Goal: Transaction & Acquisition: Book appointment/travel/reservation

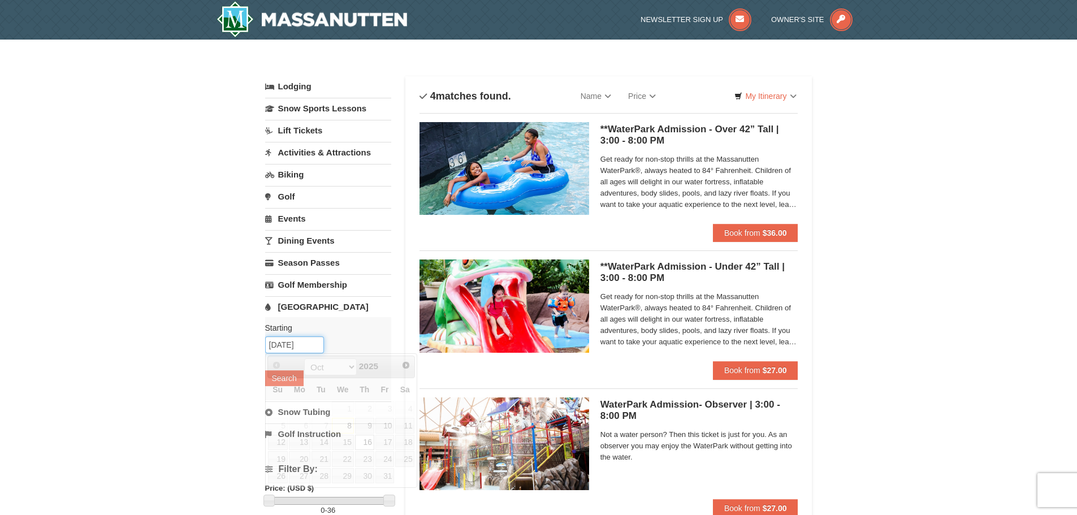
click at [317, 339] on input "[DATE]" at bounding box center [294, 344] width 59 height 17
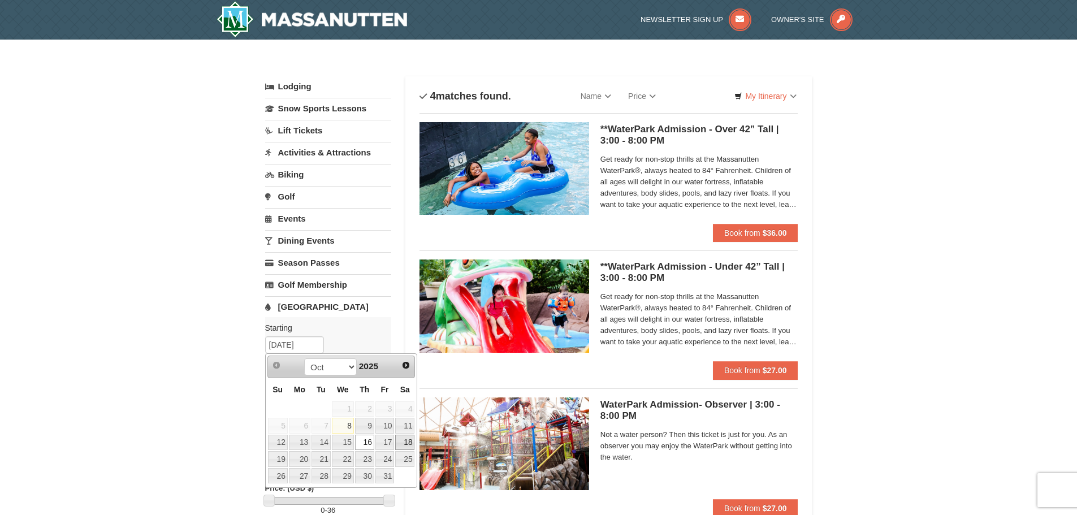
click at [407, 444] on link "18" at bounding box center [404, 443] width 19 height 16
type input "[DATE]"
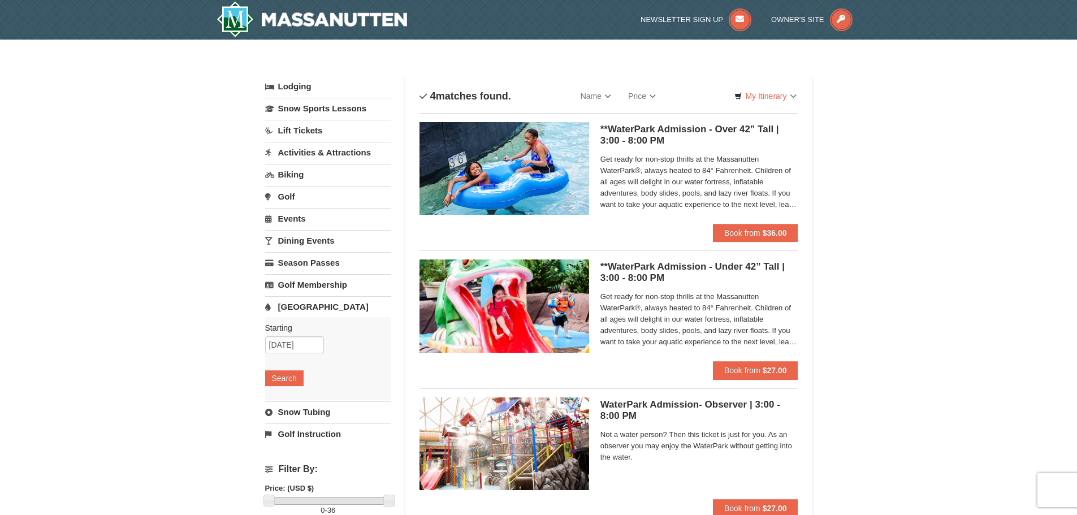
click at [278, 388] on div "Starting Please format dates MM/DD/YYYY Please format dates MM/DD/YYYY 10/18/20…" at bounding box center [328, 358] width 126 height 83
click at [283, 383] on button "Search" at bounding box center [284, 378] width 38 height 16
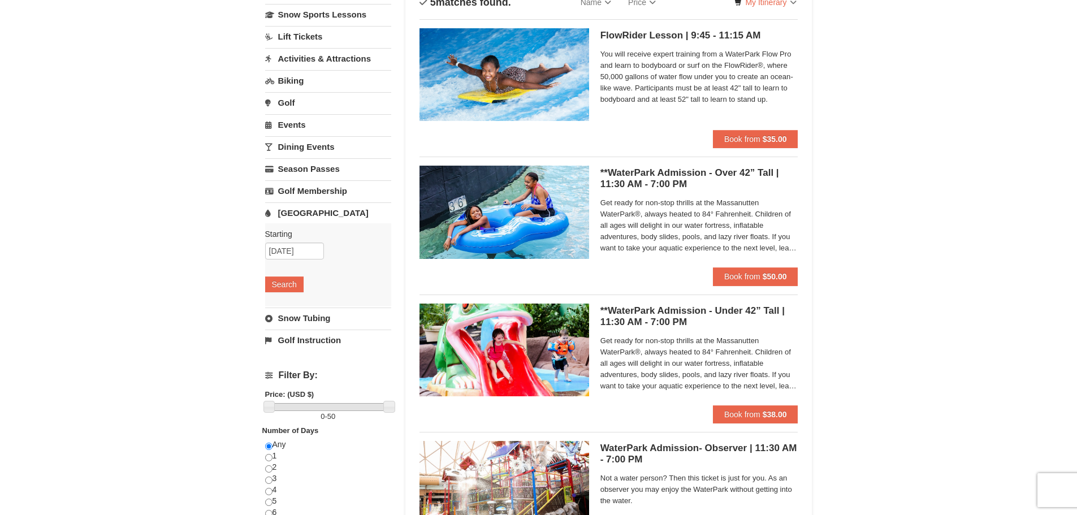
scroll to position [57, 0]
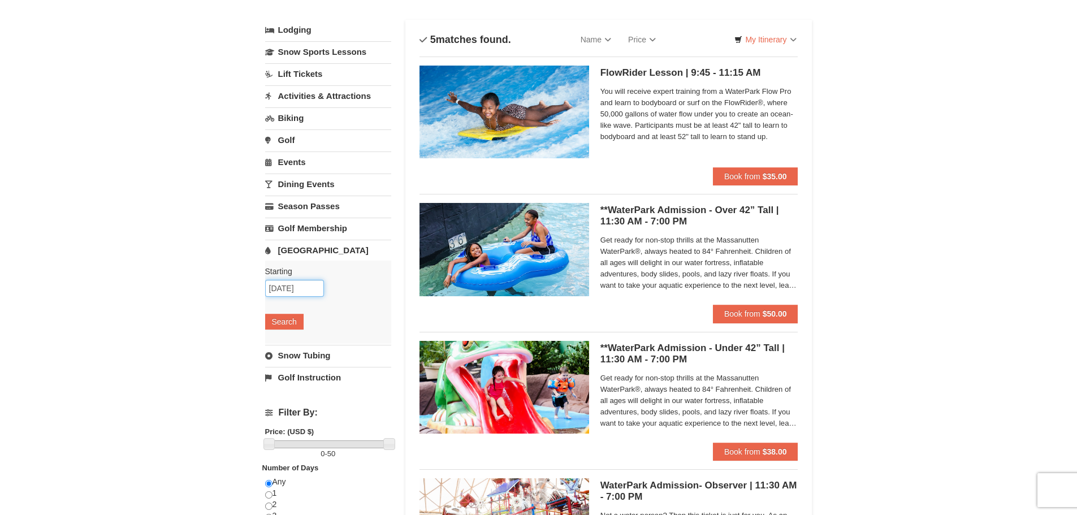
click at [289, 291] on input "[DATE]" at bounding box center [294, 288] width 59 height 17
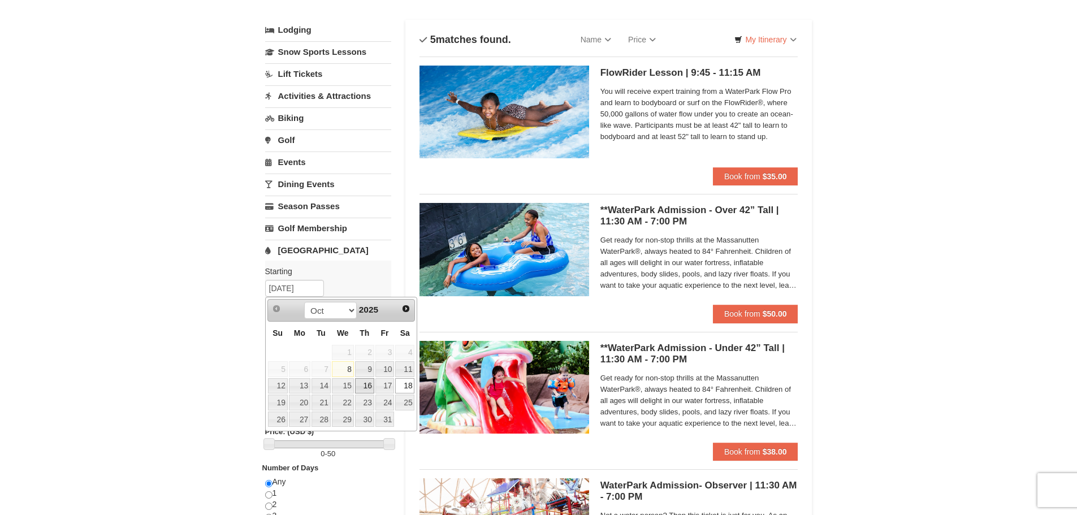
click at [362, 382] on link "16" at bounding box center [364, 386] width 19 height 16
type input "[DATE]"
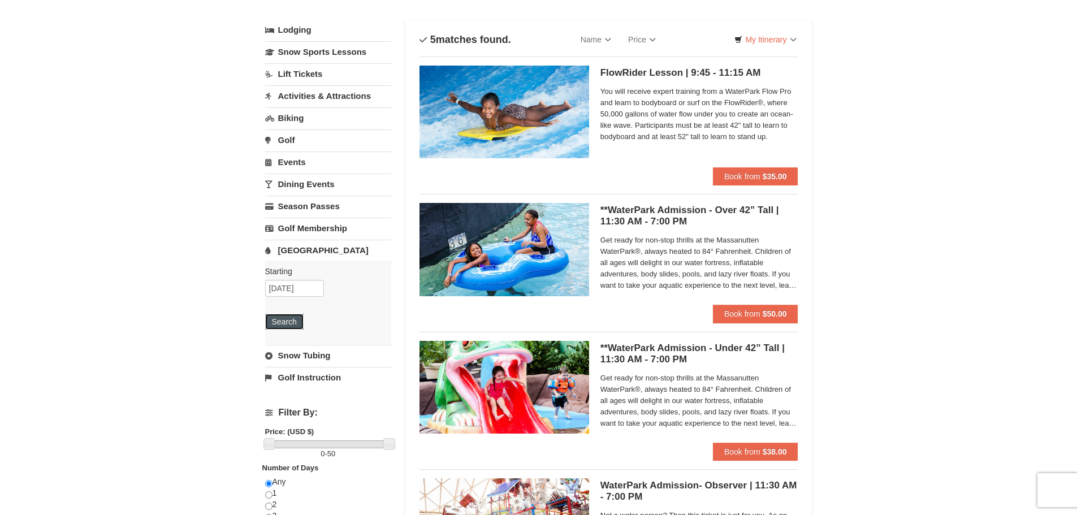
click at [284, 328] on button "Search" at bounding box center [284, 322] width 38 height 16
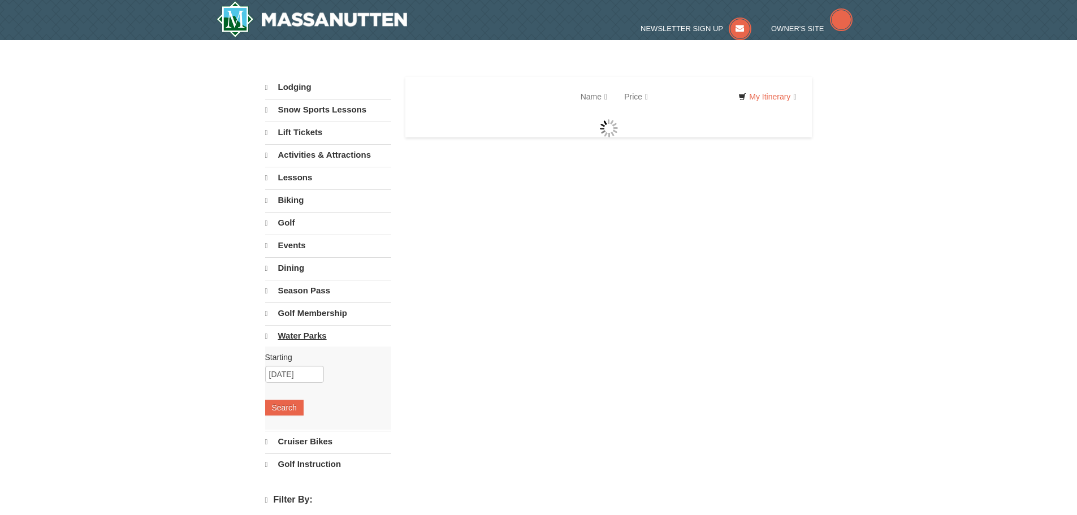
select select "10"
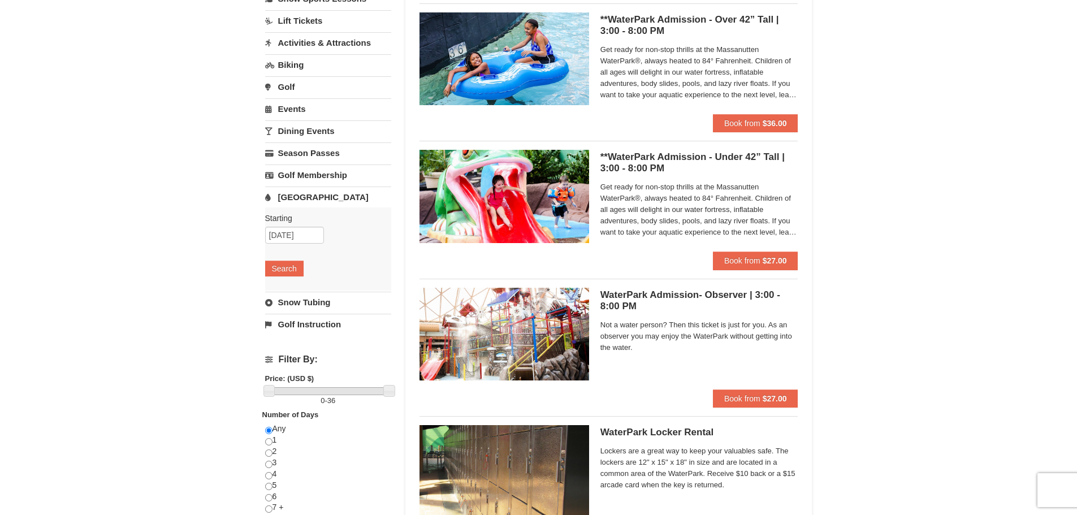
scroll to position [113, 0]
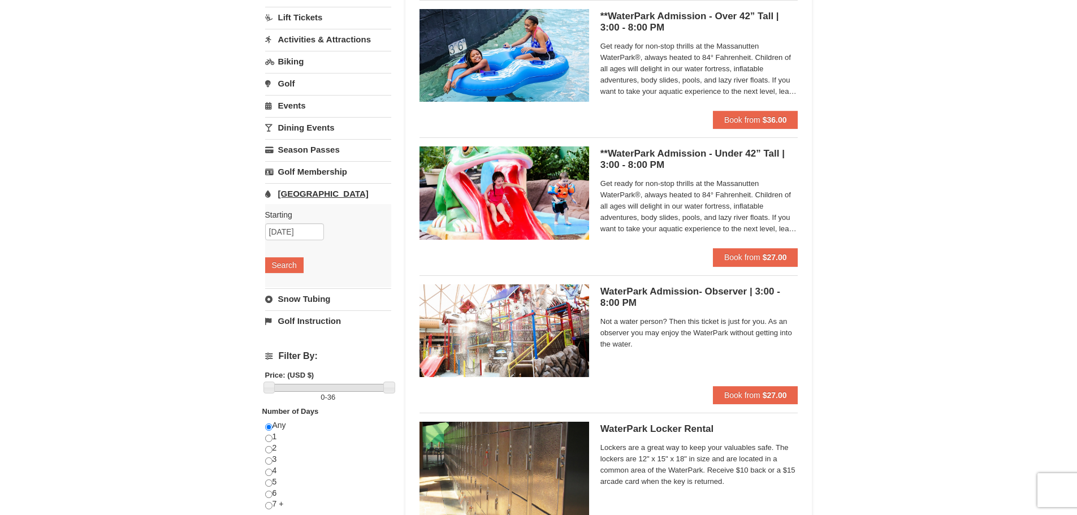
drag, startPoint x: 309, startPoint y: 181, endPoint x: 313, endPoint y: 185, distance: 6.0
click at [313, 185] on div "Lodging Arrival Please format dates MM/DD/YYYY Please format dates MM/DD/YYYY 1…" at bounding box center [328, 147] width 126 height 368
click at [398, 239] on div "Lodging Arrival Please format dates MM/DD/YYYY Please format dates MM/DD/YYYY 1…" at bounding box center [538, 270] width 547 height 614
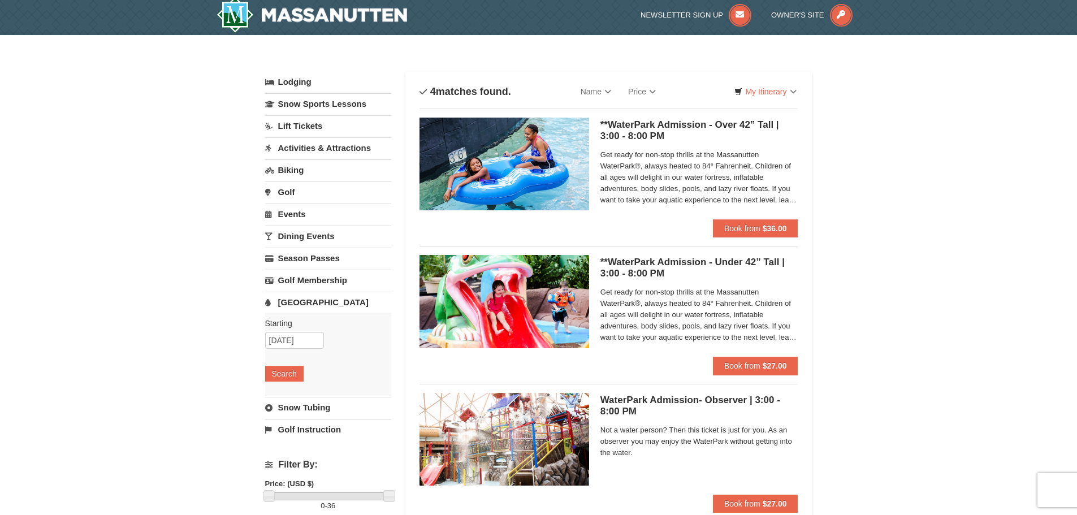
scroll to position [0, 0]
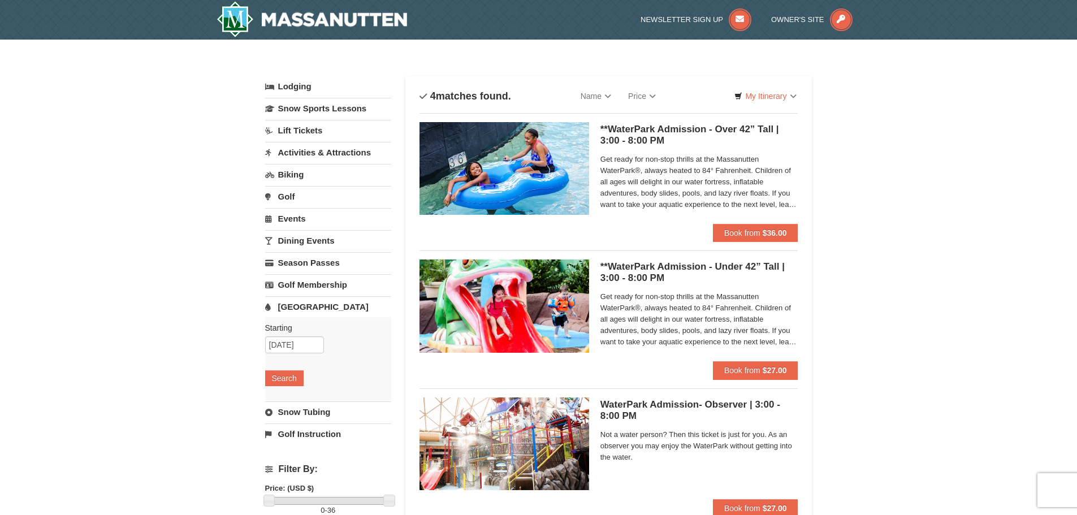
click at [369, 151] on link "Activities & Attractions" at bounding box center [328, 152] width 126 height 21
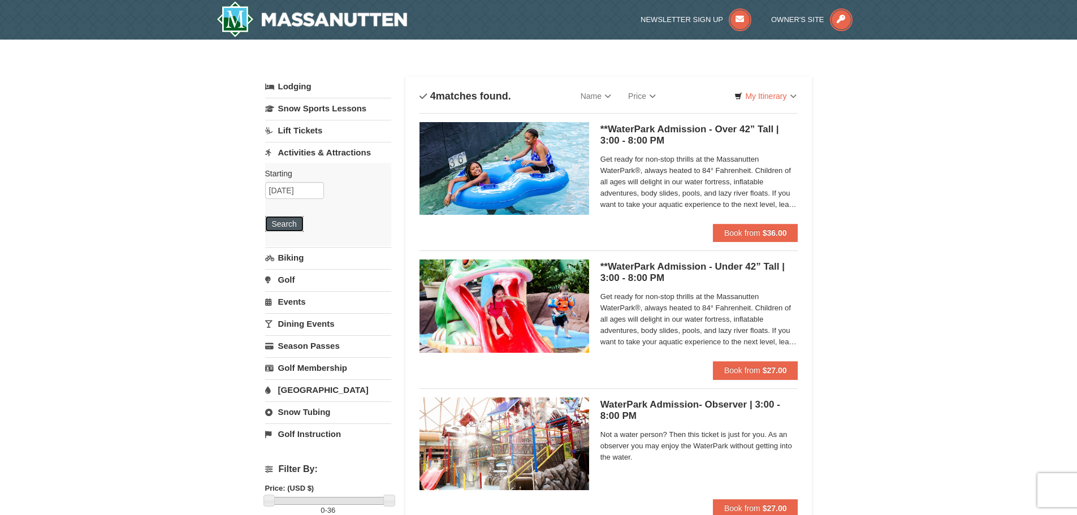
click at [285, 230] on button "Search" at bounding box center [284, 224] width 38 height 16
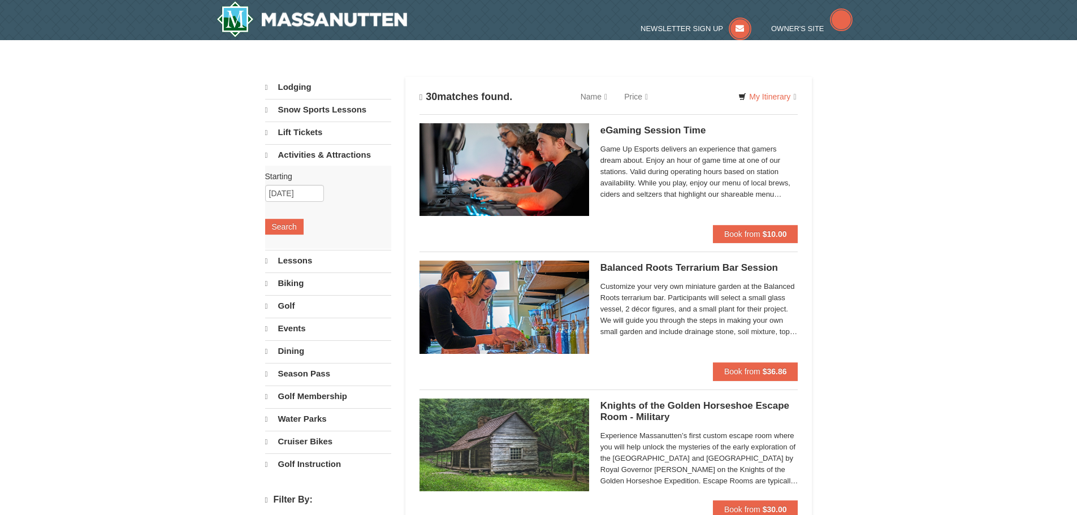
select select "10"
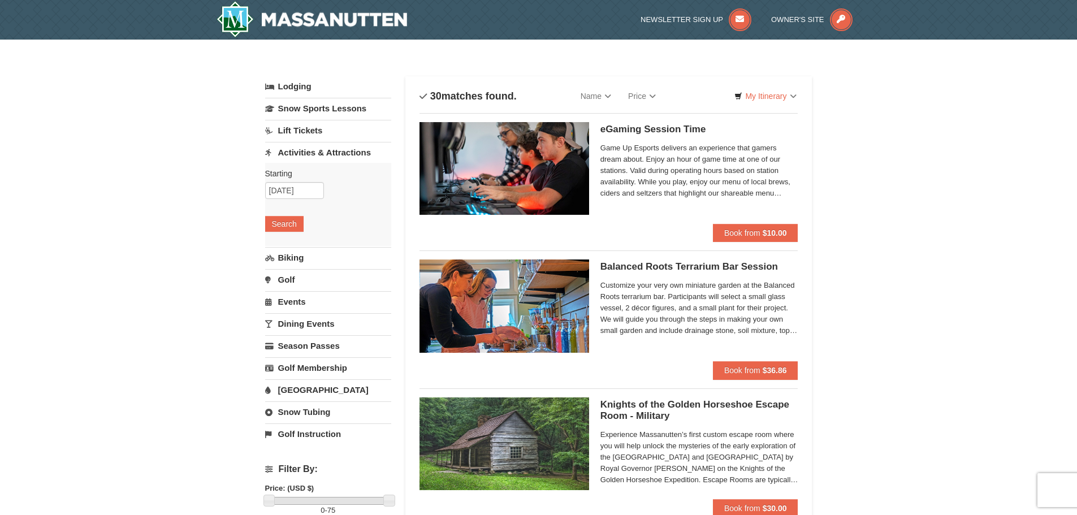
click at [307, 129] on link "Lift Tickets" at bounding box center [328, 130] width 126 height 21
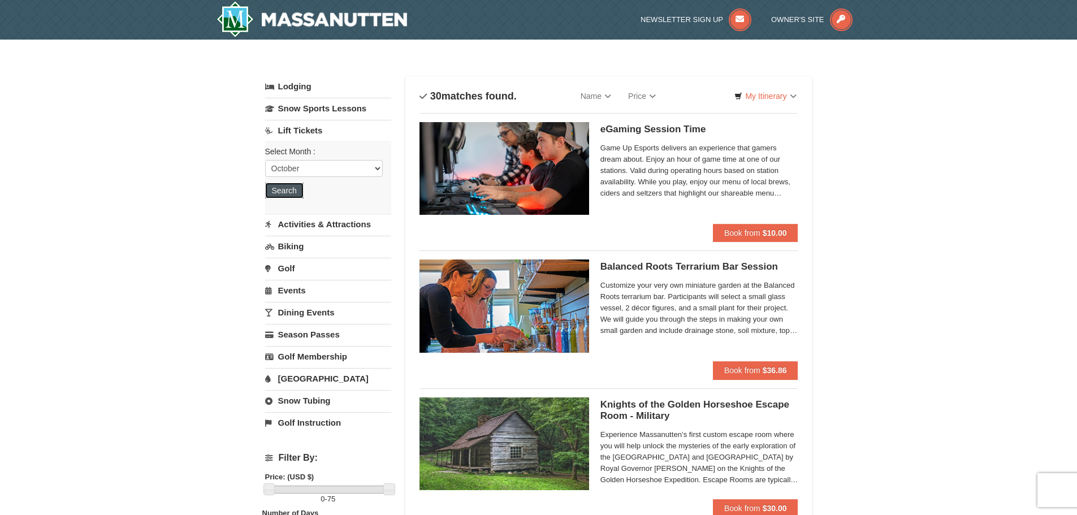
click at [293, 196] on button "Search" at bounding box center [284, 191] width 38 height 16
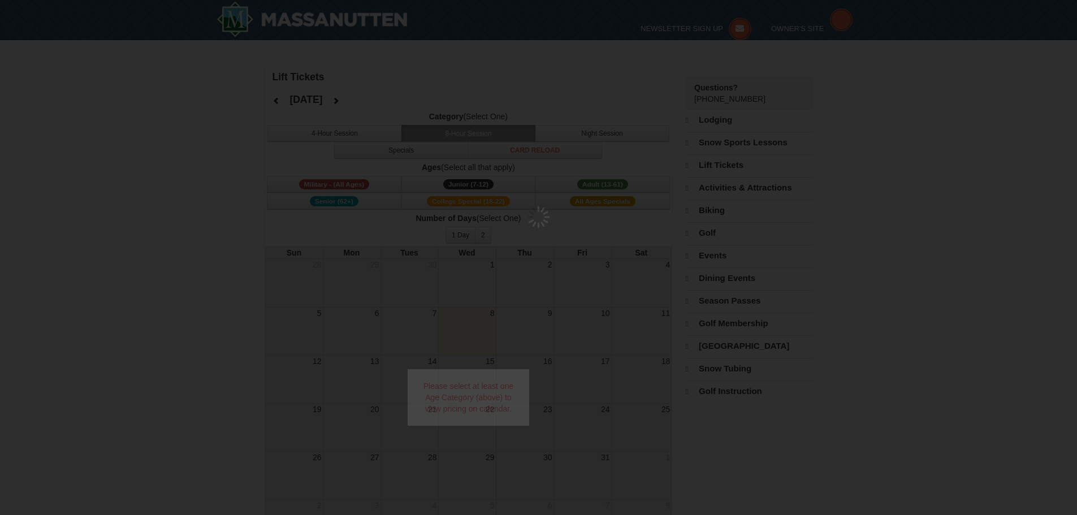
select select "10"
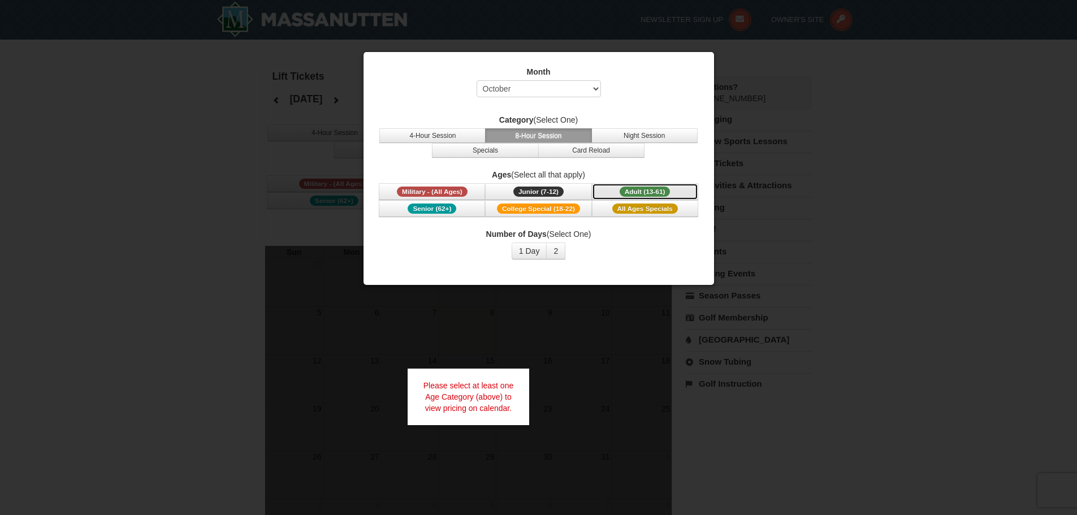
click at [609, 194] on button "Adult (13-61) (13 - 61)" at bounding box center [645, 191] width 106 height 17
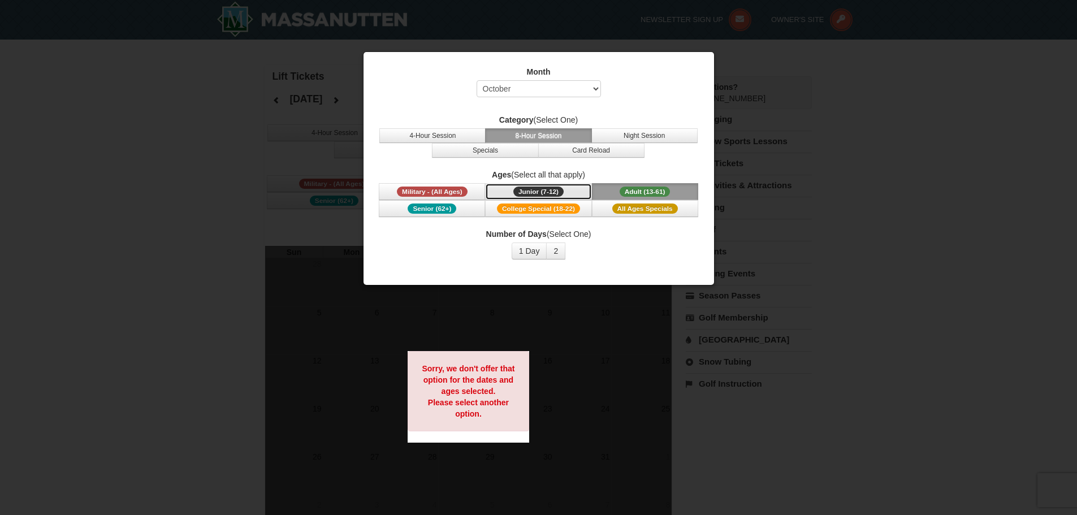
click at [543, 197] on span "Junior (7-12)" at bounding box center [538, 192] width 50 height 10
click at [657, 209] on span "All Ages Specials" at bounding box center [645, 208] width 66 height 10
click at [454, 140] on button "4-Hour Session" at bounding box center [432, 135] width 106 height 15
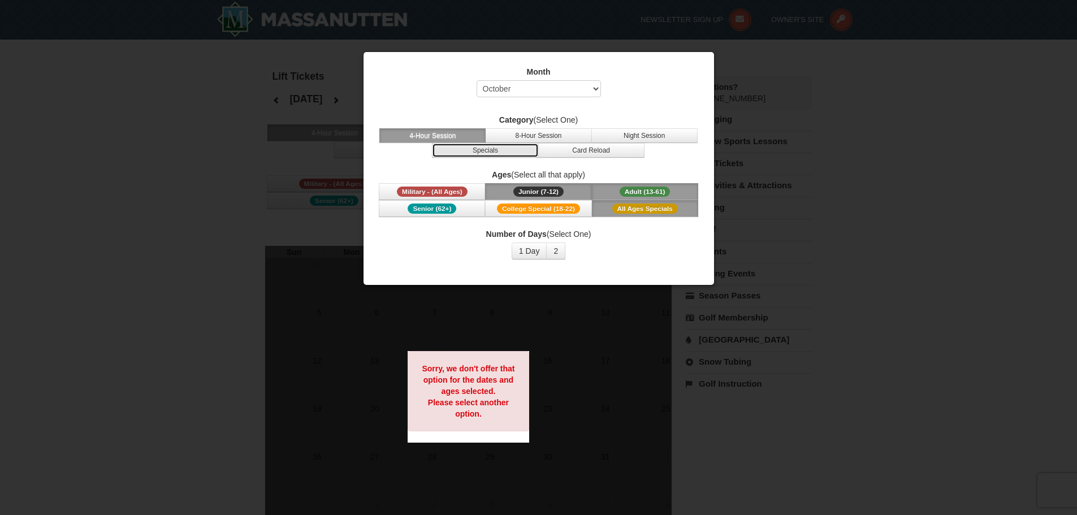
click at [488, 155] on button "Specials" at bounding box center [485, 150] width 106 height 15
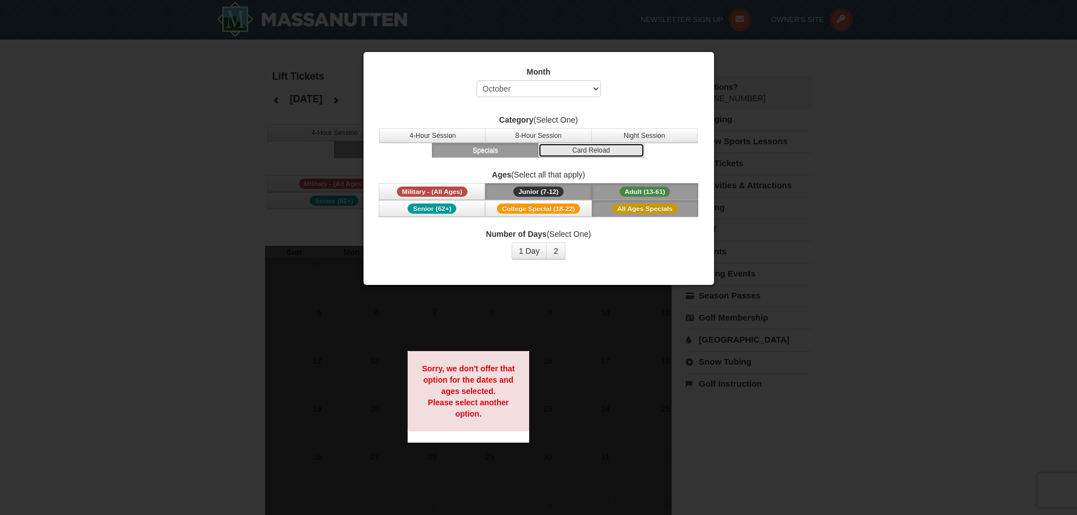
click at [591, 151] on button "Card Reload" at bounding box center [591, 150] width 106 height 15
click at [635, 131] on button "Night Session" at bounding box center [644, 135] width 106 height 15
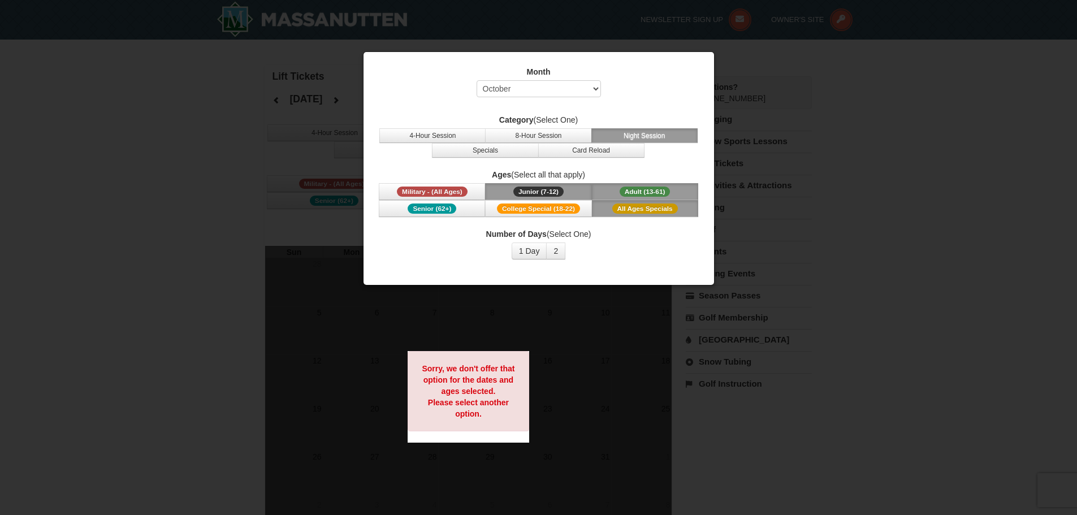
click at [601, 96] on div "Month Select October November December January February March April May June Ju…" at bounding box center [539, 84] width 322 height 37
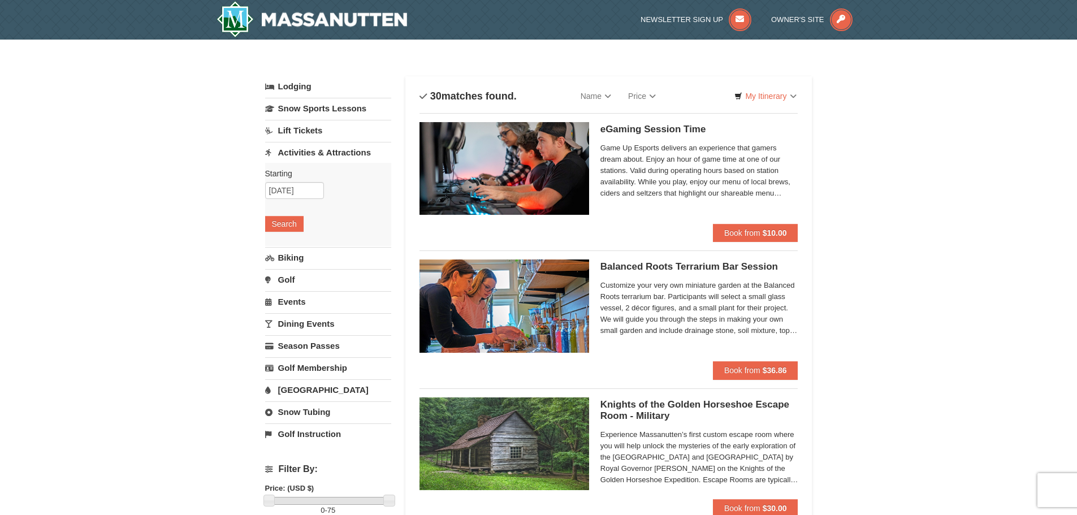
click at [288, 250] on link "Biking" at bounding box center [328, 257] width 126 height 21
click at [288, 249] on button "Search" at bounding box center [284, 246] width 38 height 16
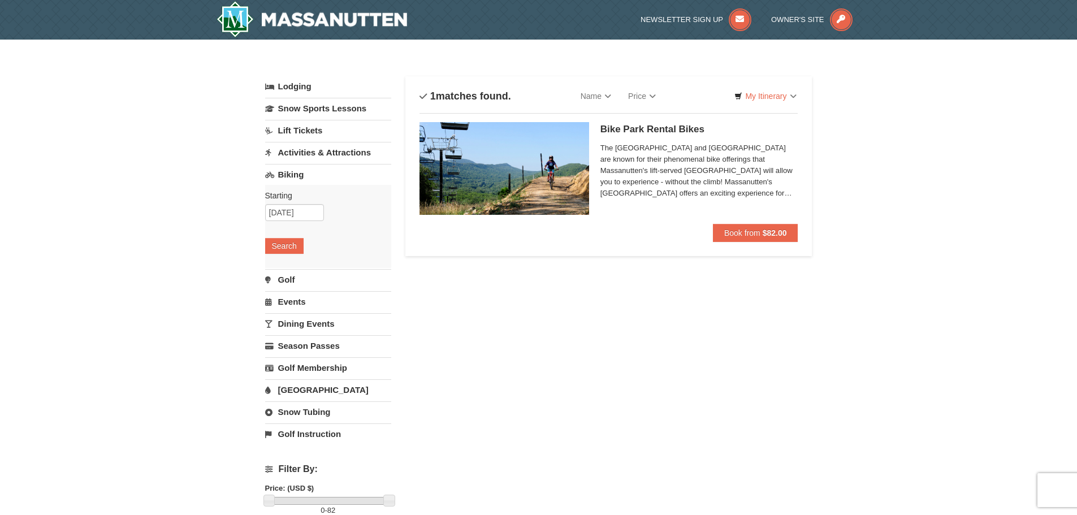
click at [290, 274] on link "Golf" at bounding box center [328, 279] width 126 height 21
click at [290, 270] on button "Search" at bounding box center [284, 268] width 38 height 16
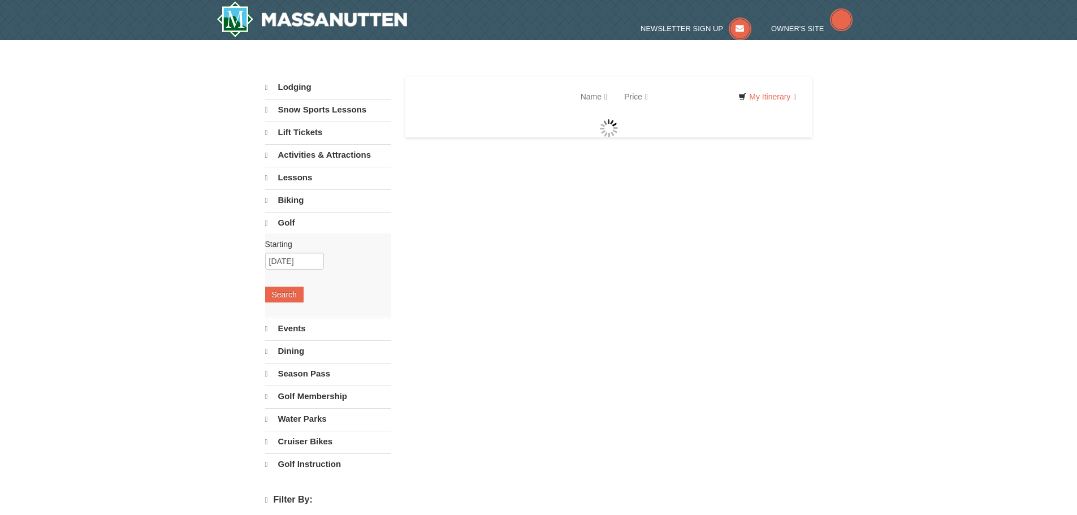
select select "10"
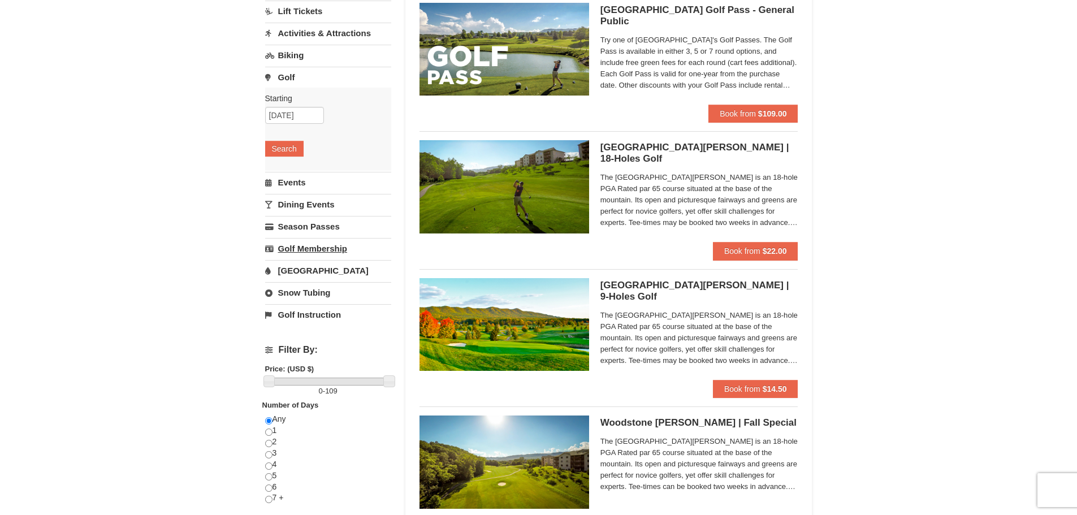
scroll to position [113, 0]
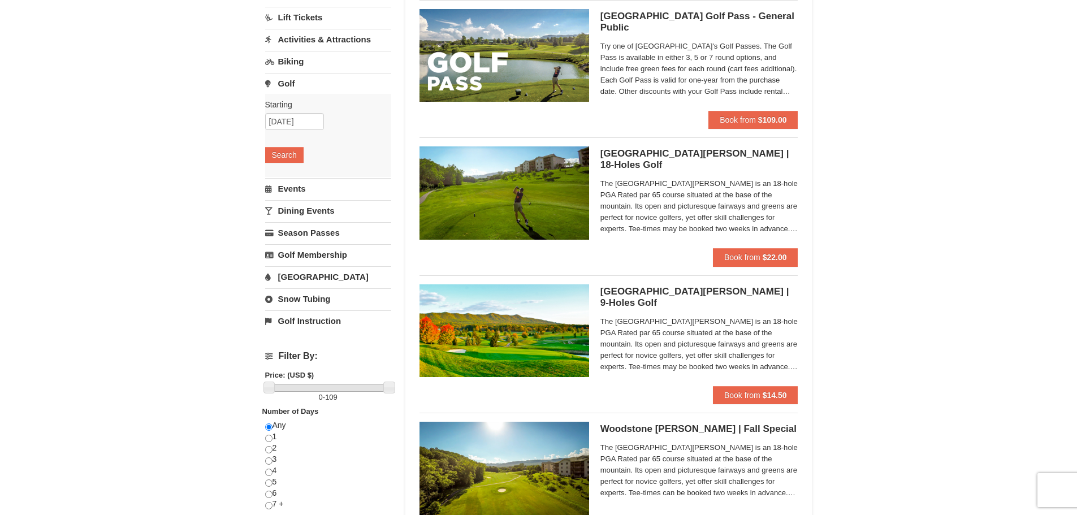
click at [296, 196] on link "Events" at bounding box center [328, 188] width 126 height 21
click at [285, 183] on button "Search" at bounding box center [284, 177] width 38 height 16
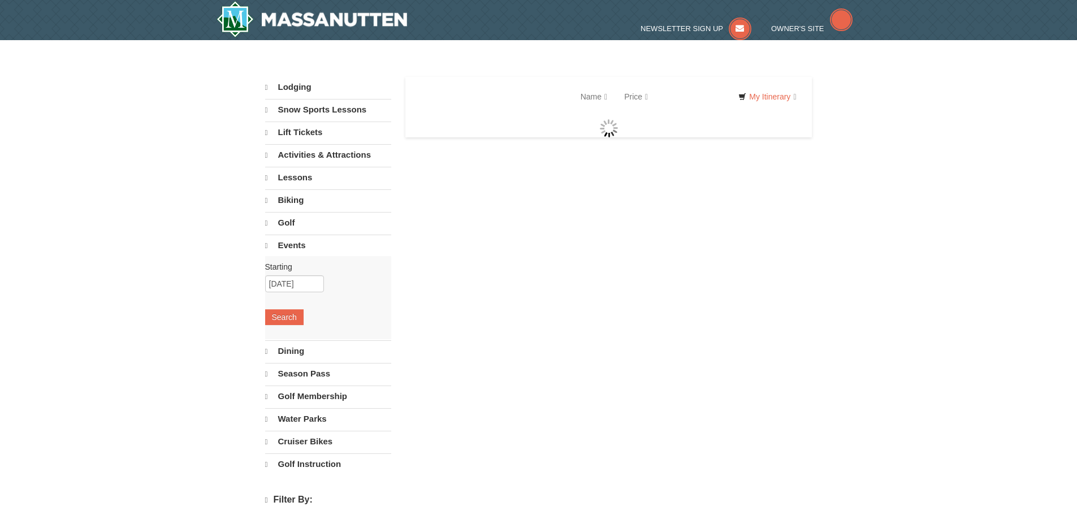
select select "10"
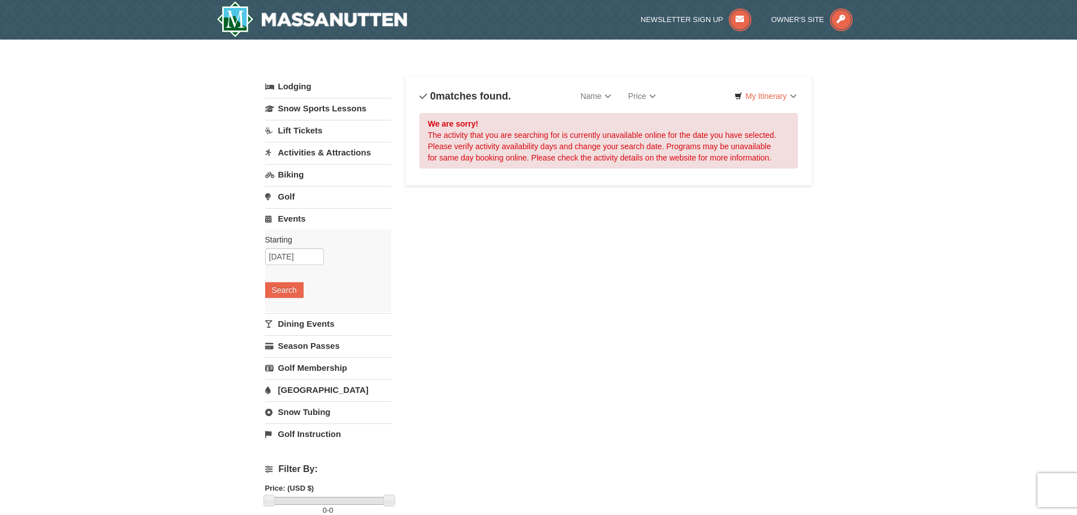
click at [315, 323] on link "Dining Events" at bounding box center [328, 323] width 126 height 21
click at [291, 309] on button "Search" at bounding box center [284, 312] width 38 height 16
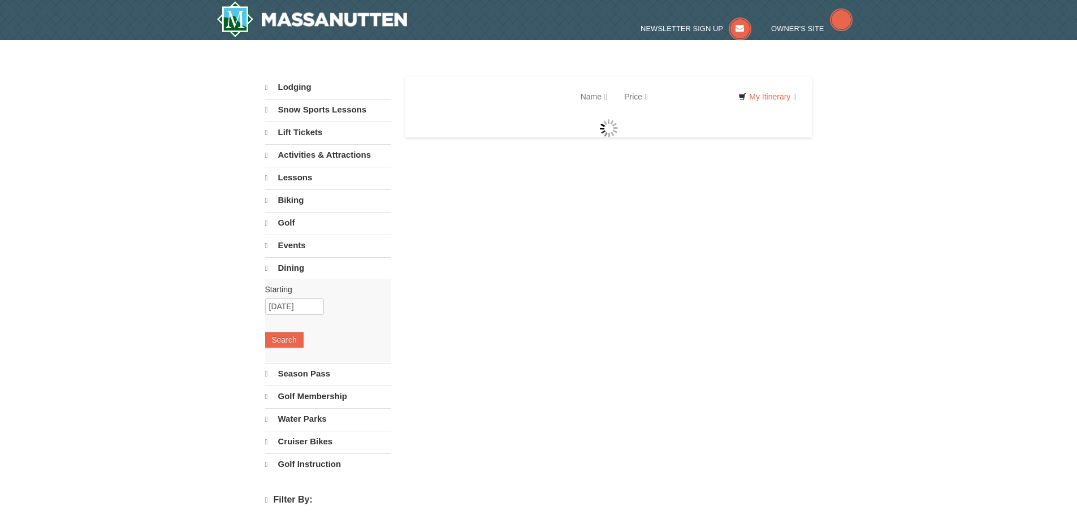
select select "10"
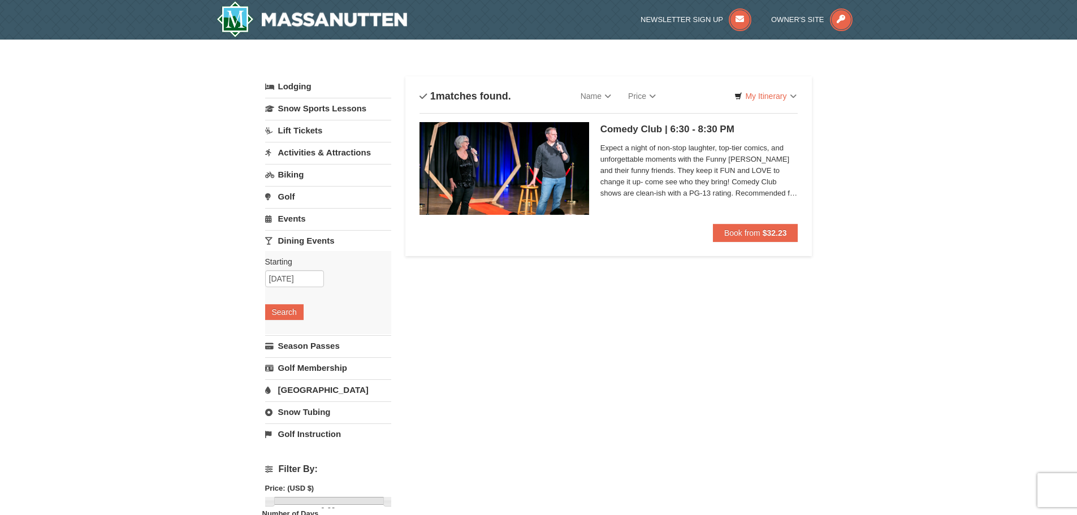
scroll to position [57, 0]
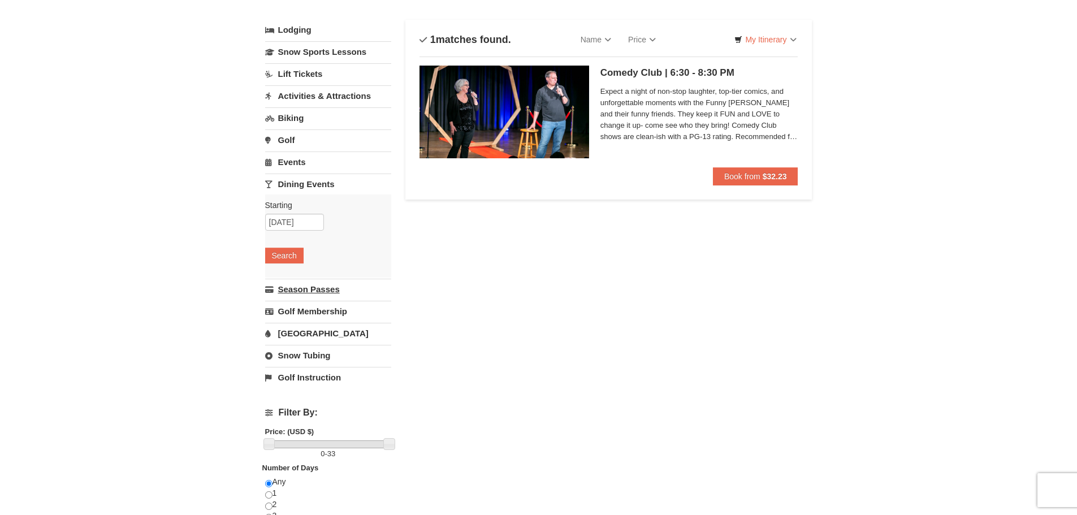
click at [294, 293] on link "Season Passes" at bounding box center [328, 289] width 126 height 21
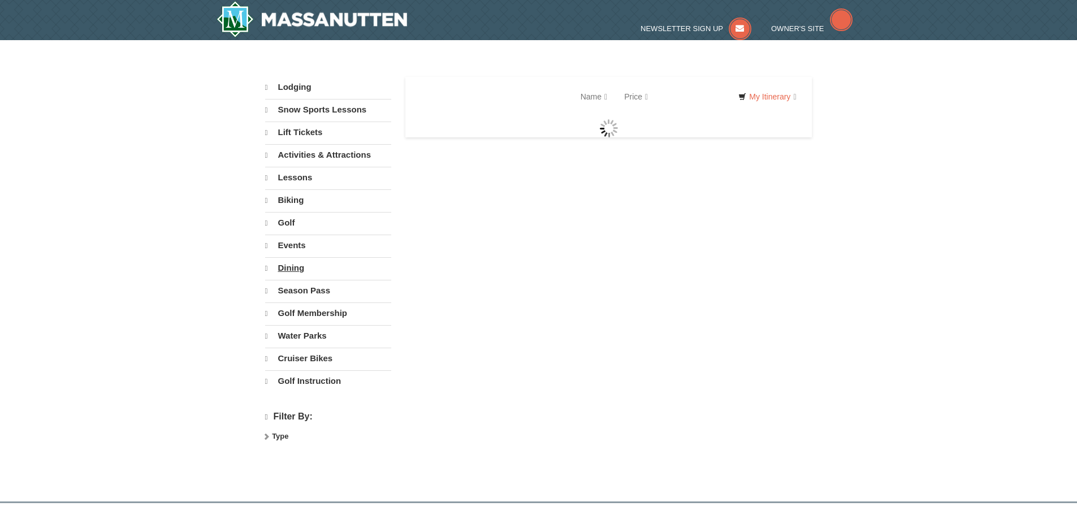
select select "10"
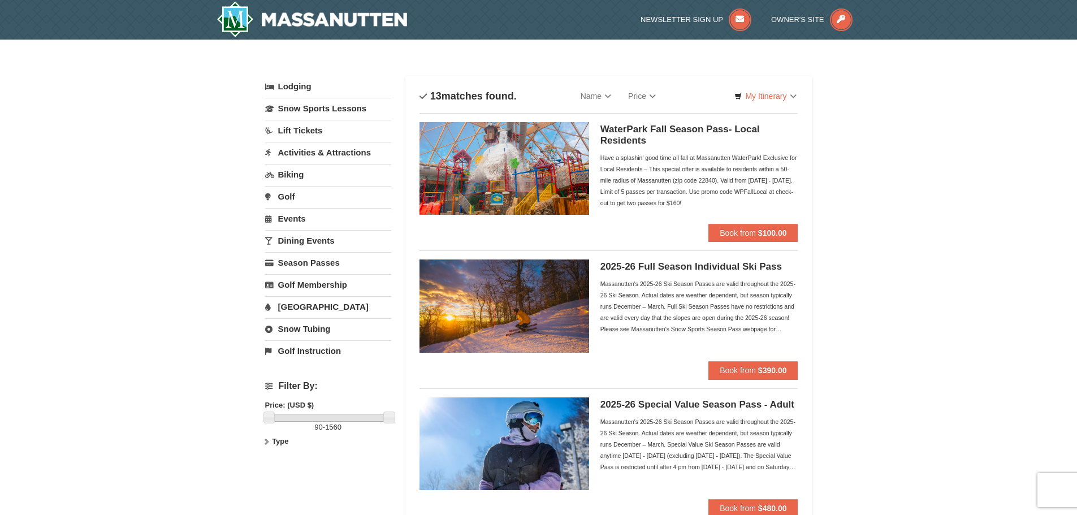
click at [563, 183] on img at bounding box center [504, 168] width 170 height 93
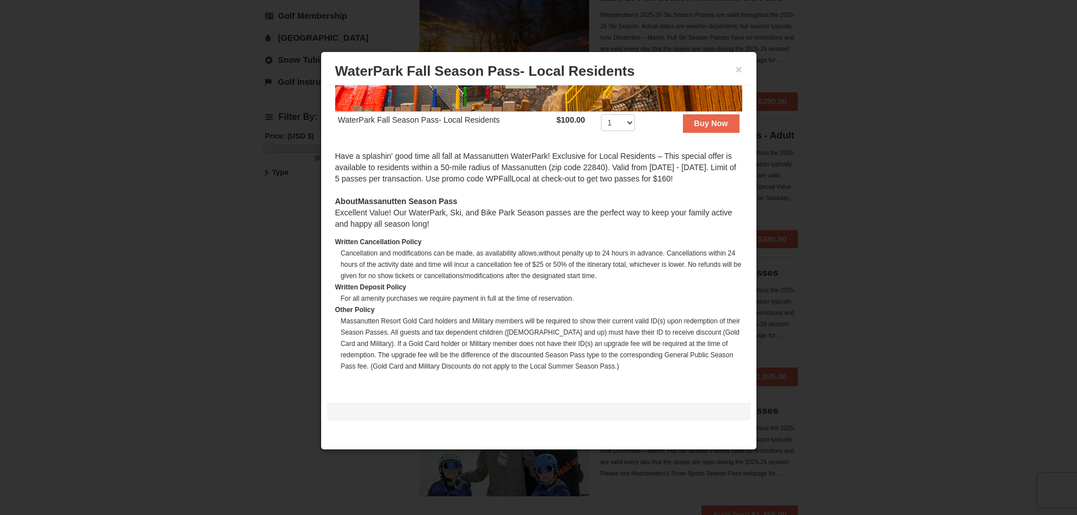
scroll to position [396, 0]
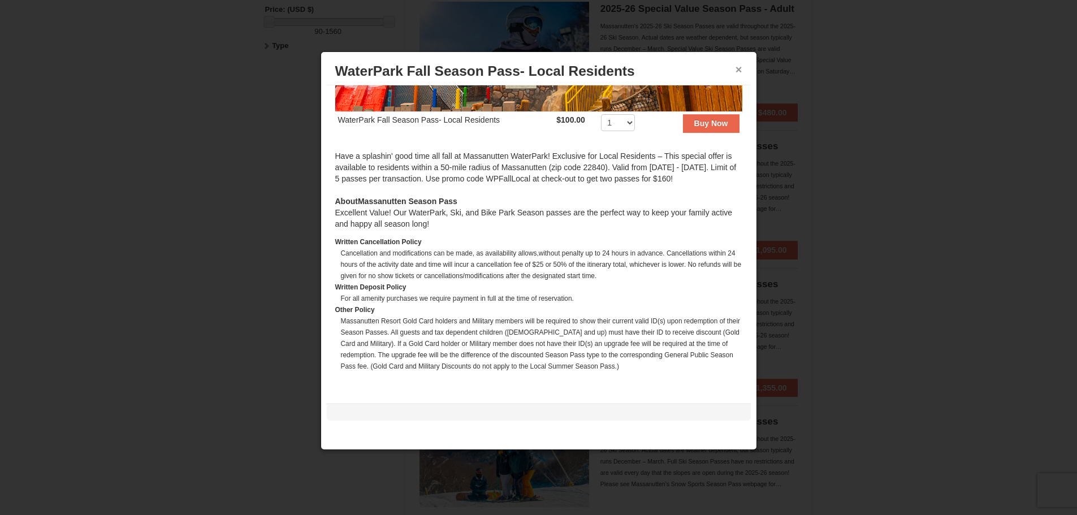
click at [739, 70] on button "×" at bounding box center [738, 69] width 7 height 11
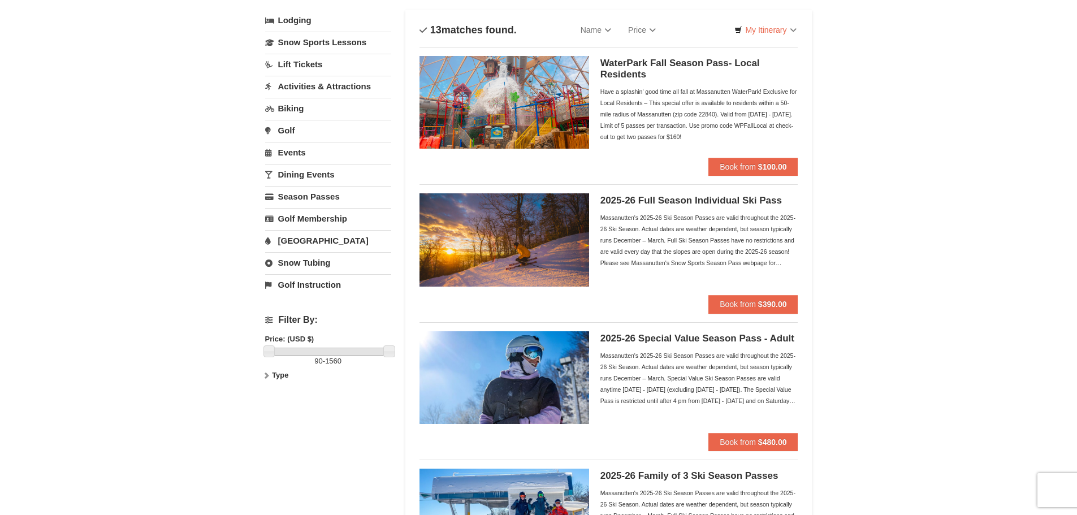
scroll to position [57, 0]
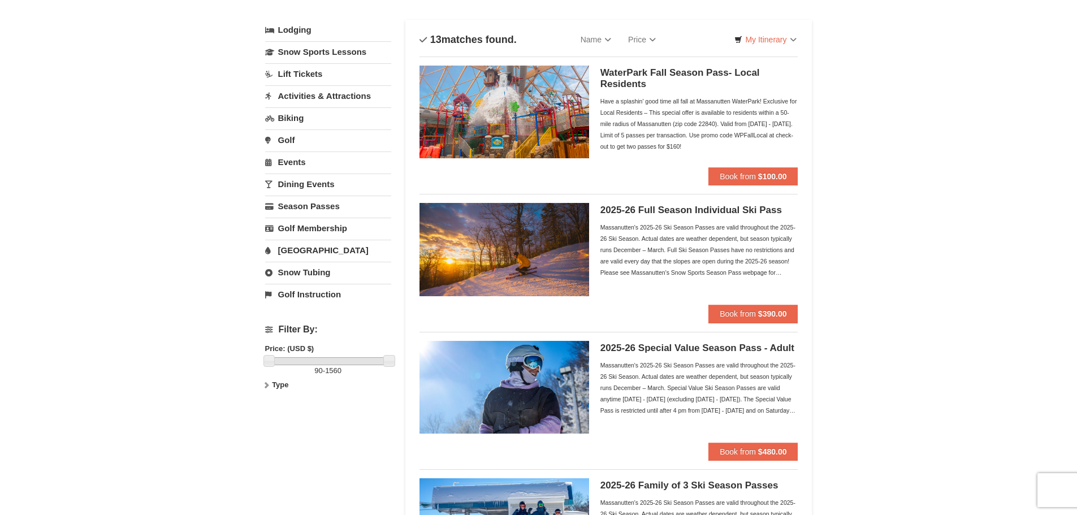
click at [312, 266] on link "Snow Tubing" at bounding box center [328, 272] width 126 height 21
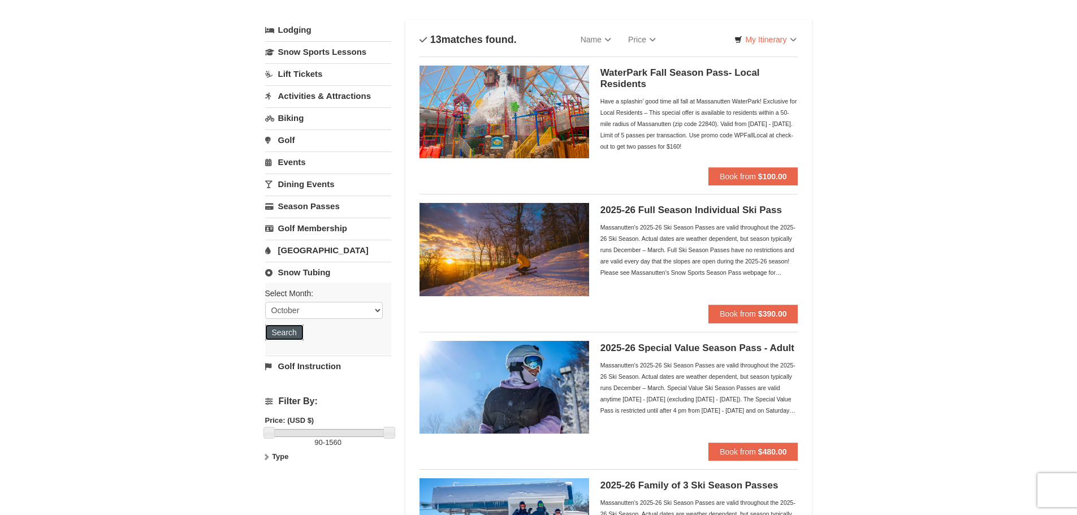
click at [293, 326] on button "Search" at bounding box center [284, 332] width 38 height 16
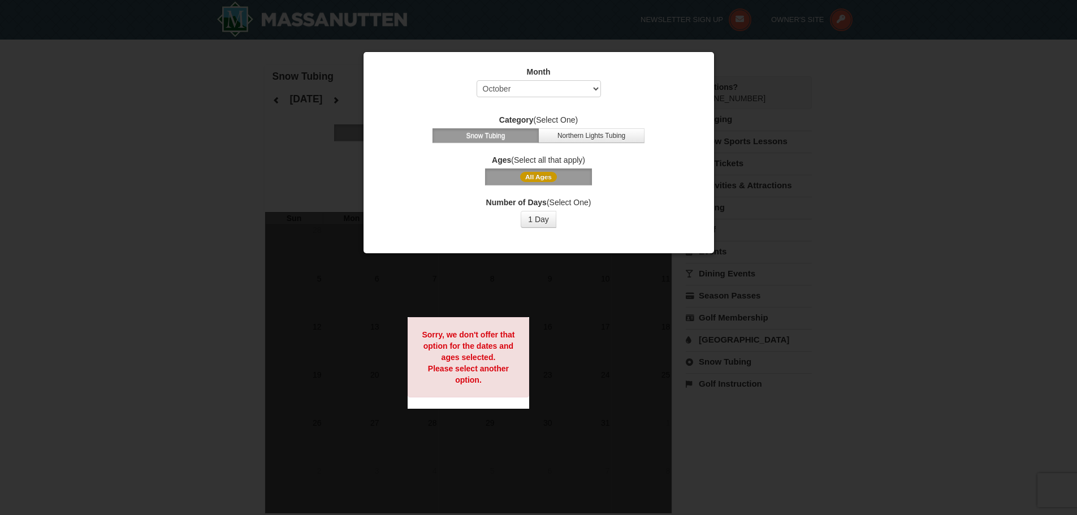
click at [561, 73] on label "Month" at bounding box center [539, 71] width 322 height 11
click at [570, 129] on button "Northern Lights Tubing" at bounding box center [591, 135] width 106 height 15
click at [543, 89] on select "Select October November December January February March April May June July Aug…" at bounding box center [538, 88] width 124 height 17
click at [476, 80] on select "Select October November December January February March April May June July Aug…" at bounding box center [538, 88] width 124 height 17
click at [505, 126] on div "Category (Select One) Snow Tubing Northern Lights Tubing" at bounding box center [539, 128] width 322 height 29
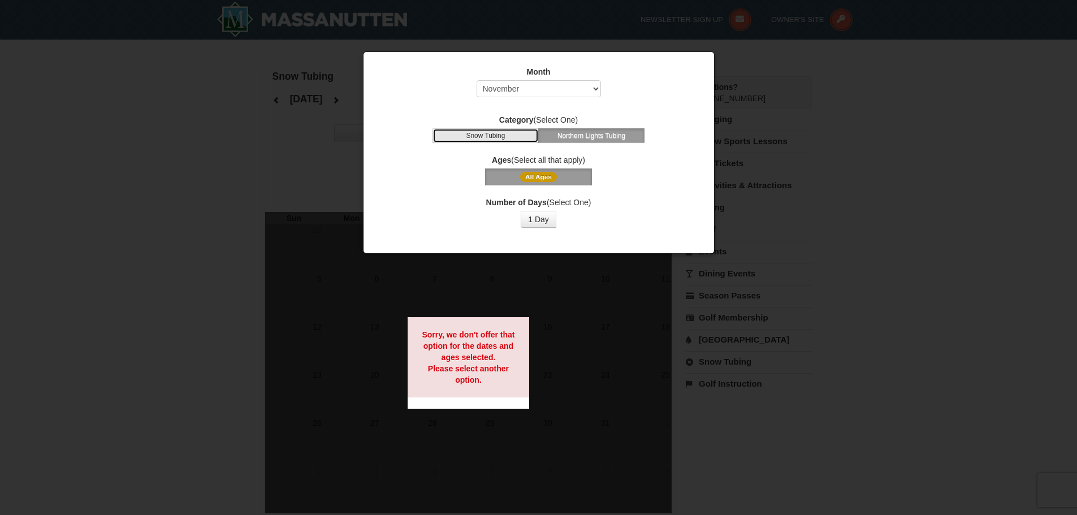
click at [507, 134] on button "Snow Tubing" at bounding box center [485, 135] width 106 height 15
click at [527, 90] on select "Select October November December January February March April May June July Aug…" at bounding box center [538, 88] width 124 height 17
select select "12"
click at [476, 80] on select "Select October November December January February March April May June July Aug…" at bounding box center [538, 88] width 124 height 17
click at [540, 228] on button "1 Day" at bounding box center [539, 219] width 36 height 17
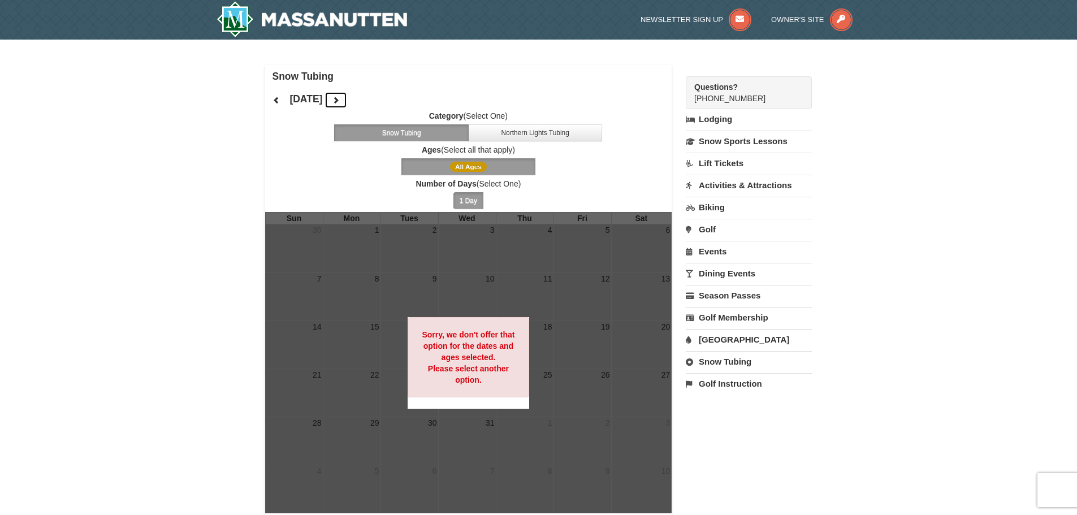
click at [347, 105] on button at bounding box center [335, 100] width 23 height 17
click at [379, 104] on div "January 2026 Category (Select One) Snow Tubing Northern Lights Tubing Ages (Sel…" at bounding box center [468, 150] width 407 height 124
